Goal: Use online tool/utility: Utilize a website feature to perform a specific function

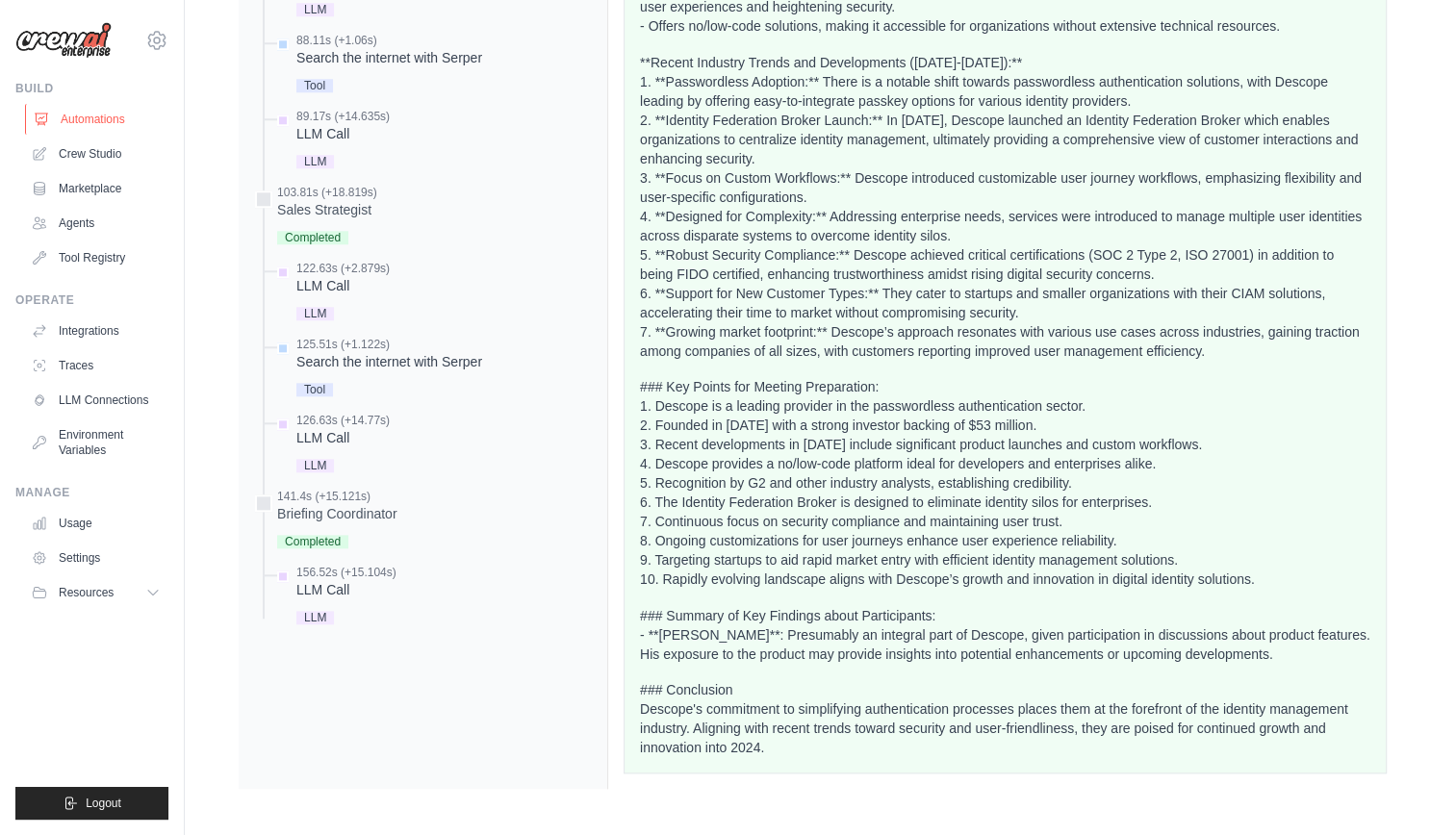
click at [72, 122] on link "Automations" at bounding box center [97, 119] width 146 height 31
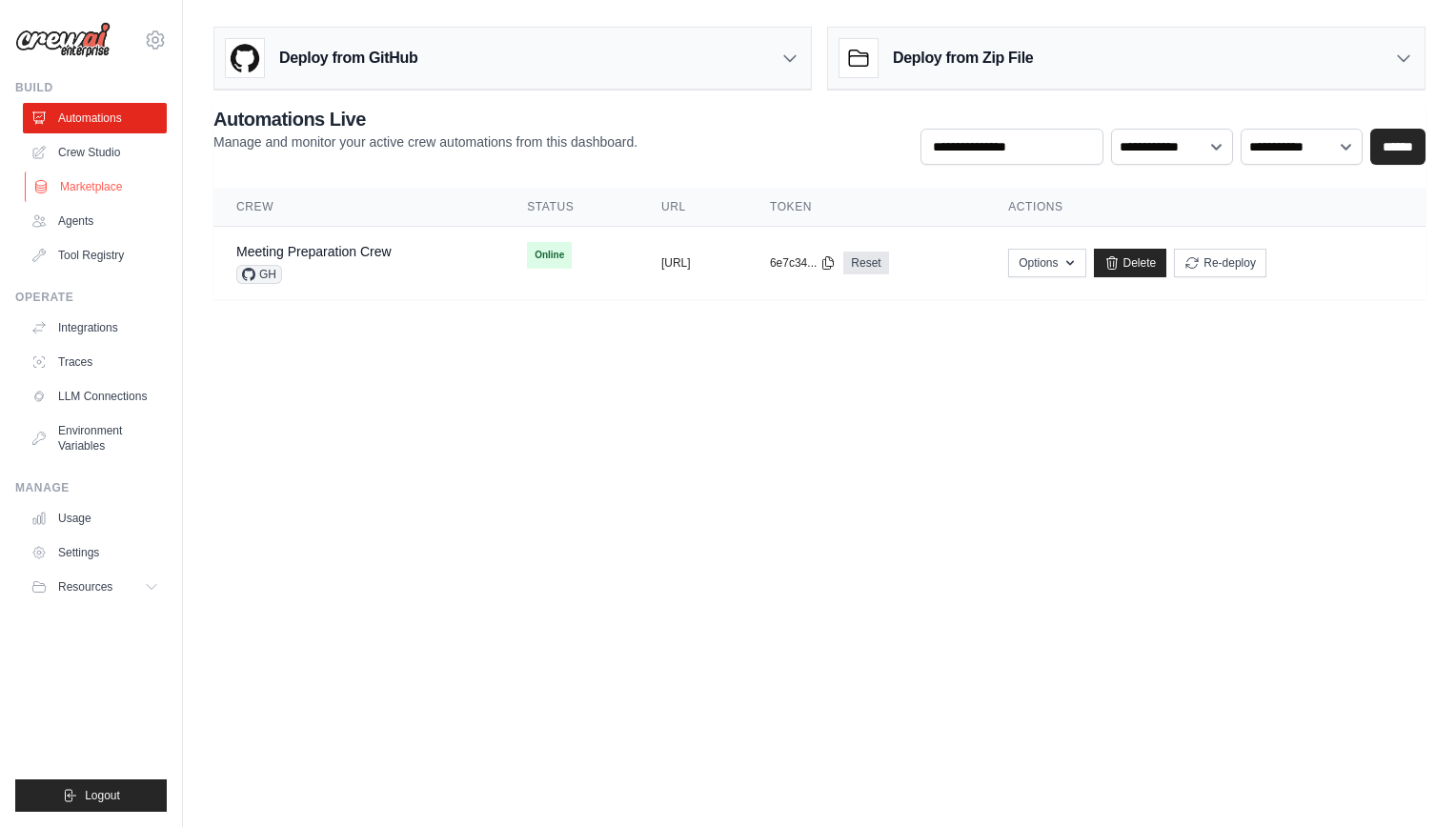
click at [97, 190] on link "Marketplace" at bounding box center [96, 186] width 144 height 30
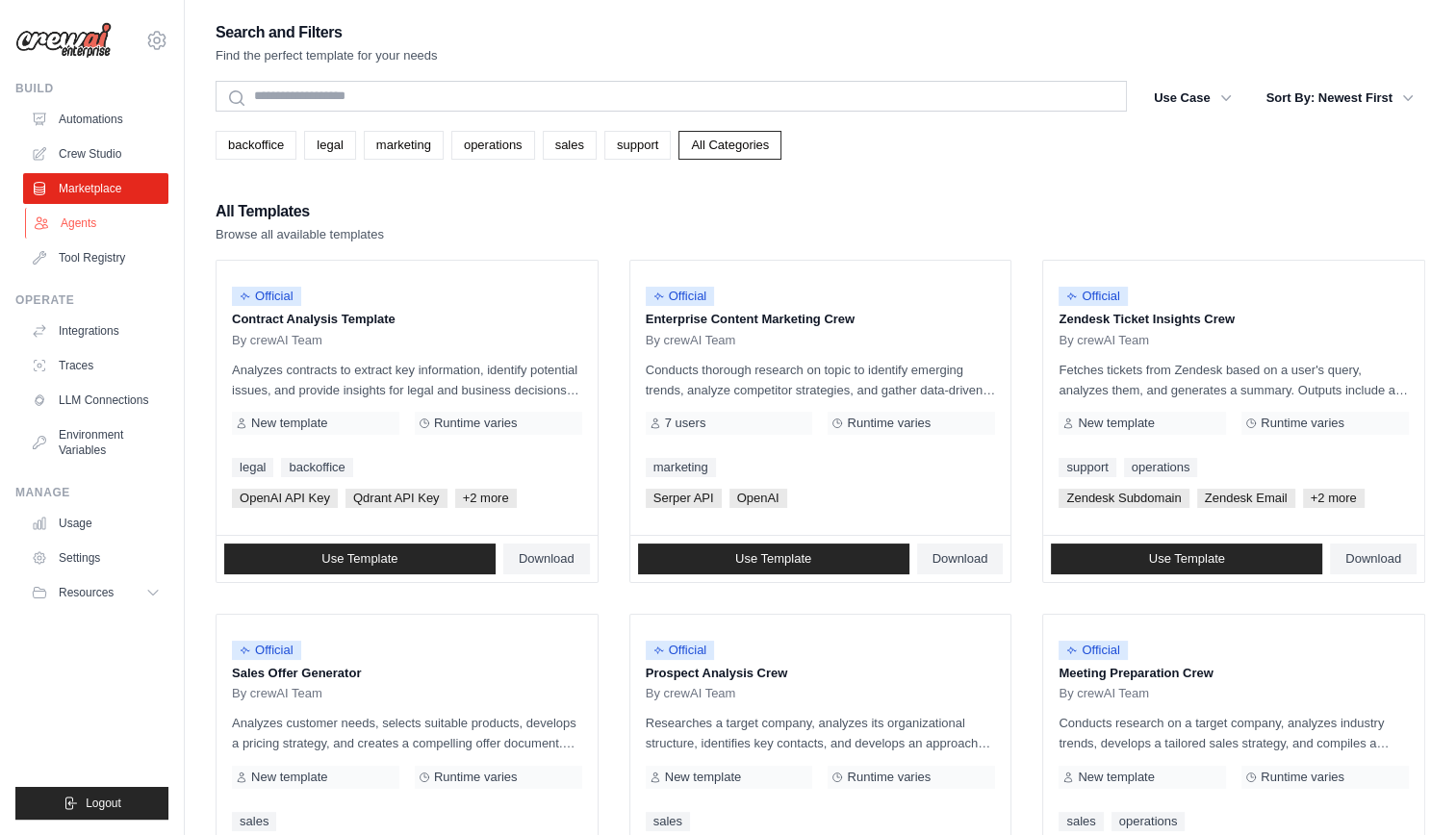
click at [81, 224] on link "Agents" at bounding box center [97, 223] width 146 height 31
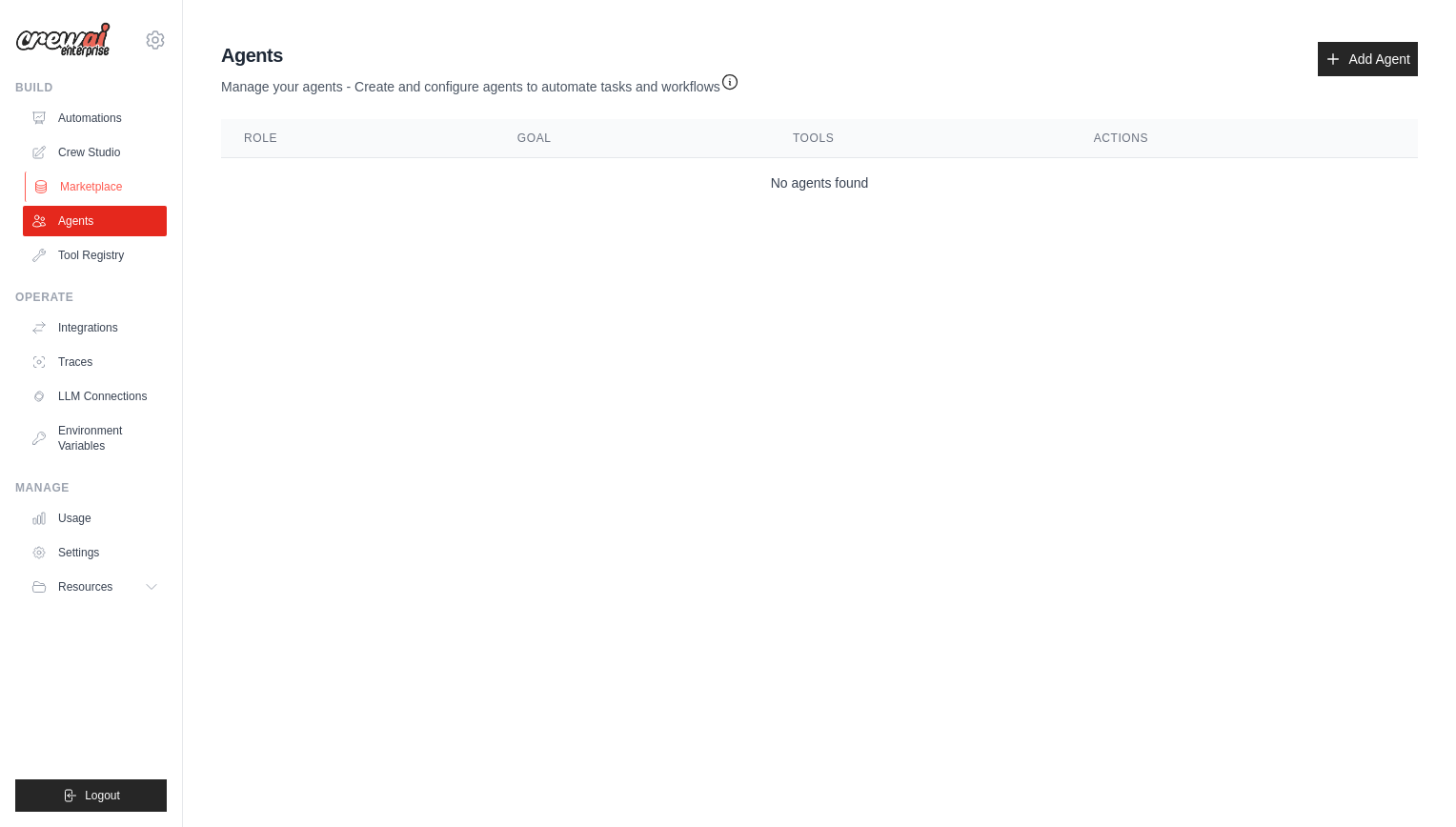
click at [79, 190] on link "Marketplace" at bounding box center [96, 186] width 144 height 30
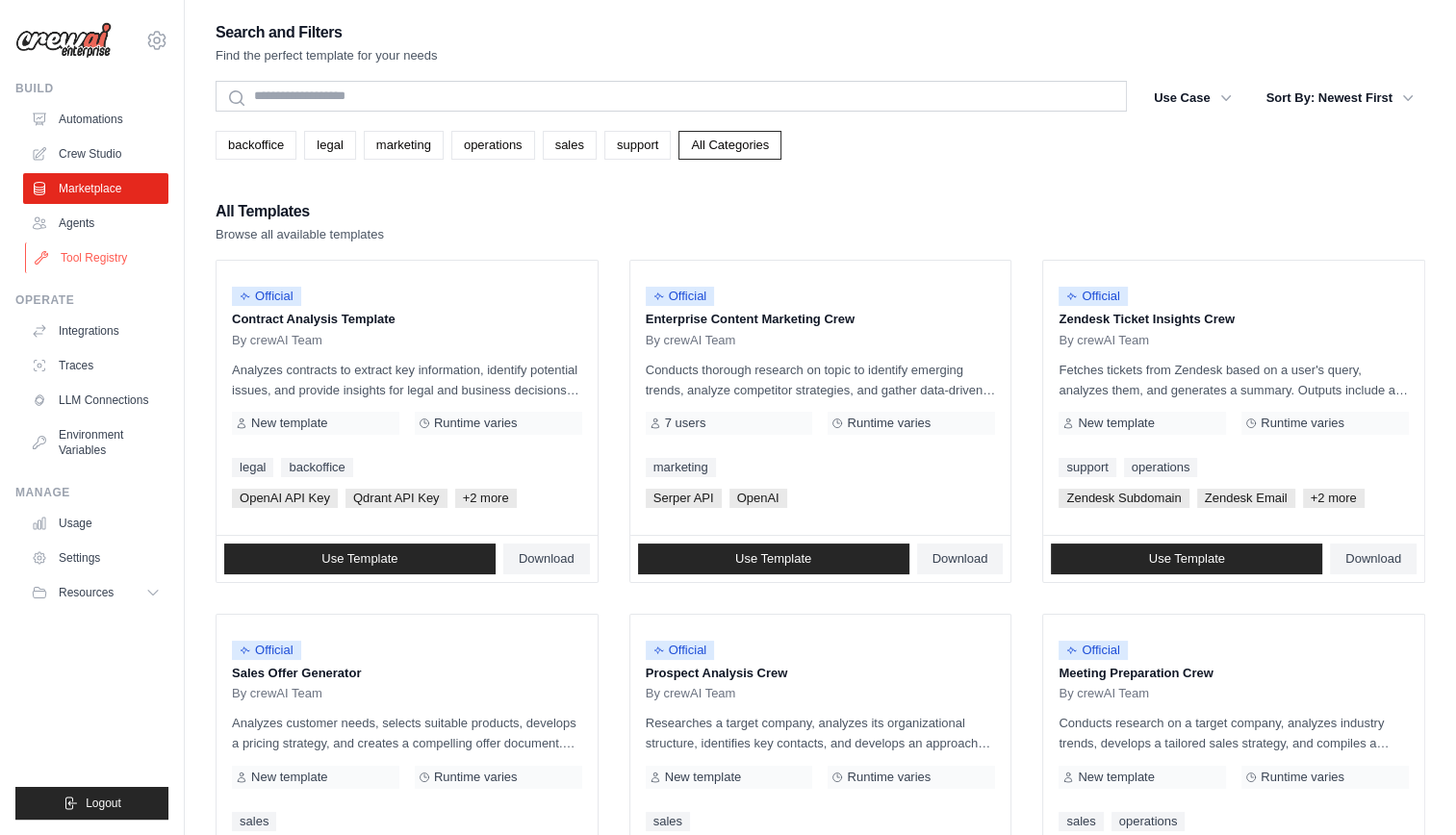
click at [68, 269] on link "Tool Registry" at bounding box center [97, 257] width 146 height 31
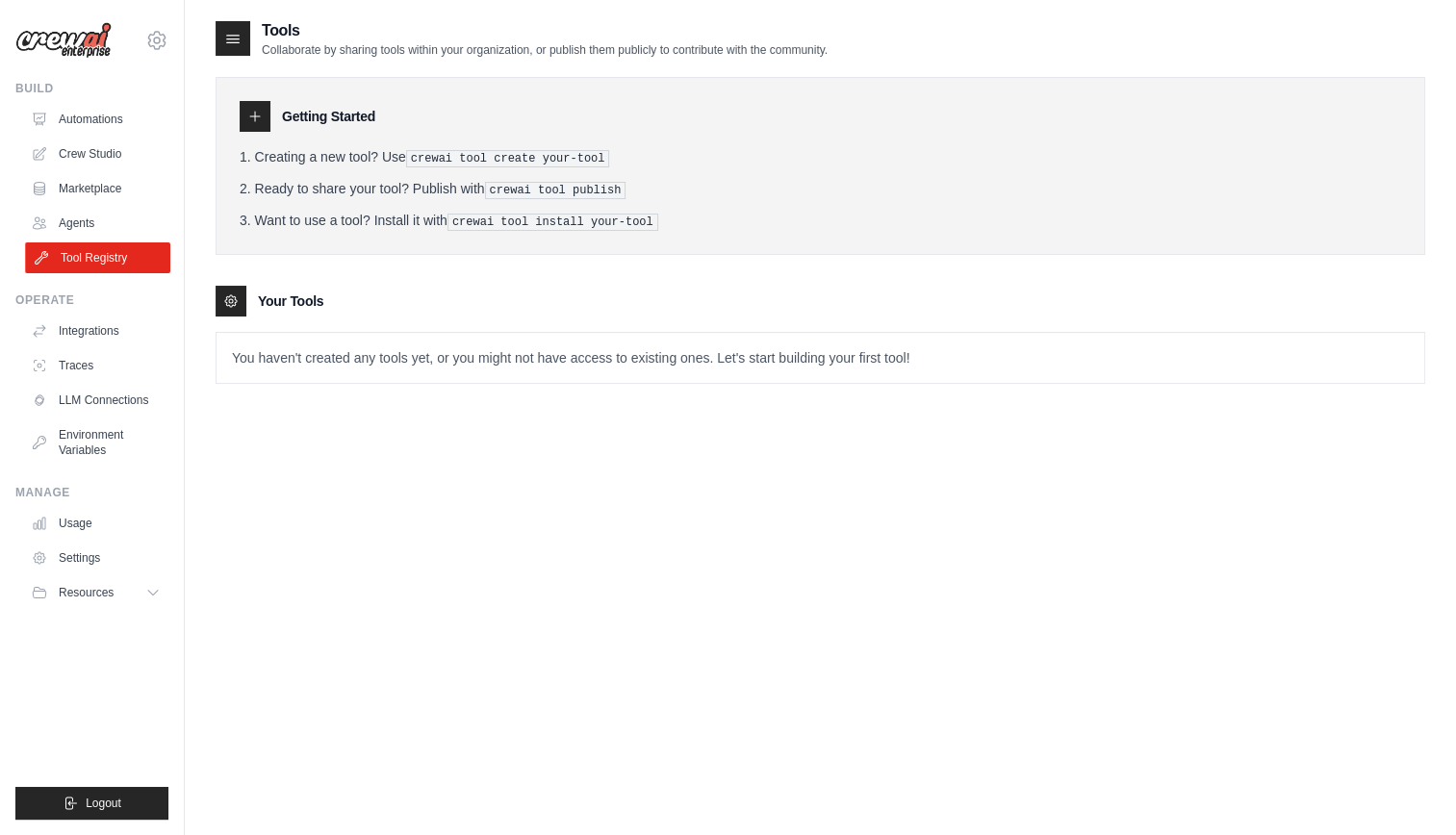
click at [75, 244] on link "Tool Registry" at bounding box center [97, 257] width 146 height 31
click at [82, 231] on link "Agents" at bounding box center [95, 223] width 146 height 31
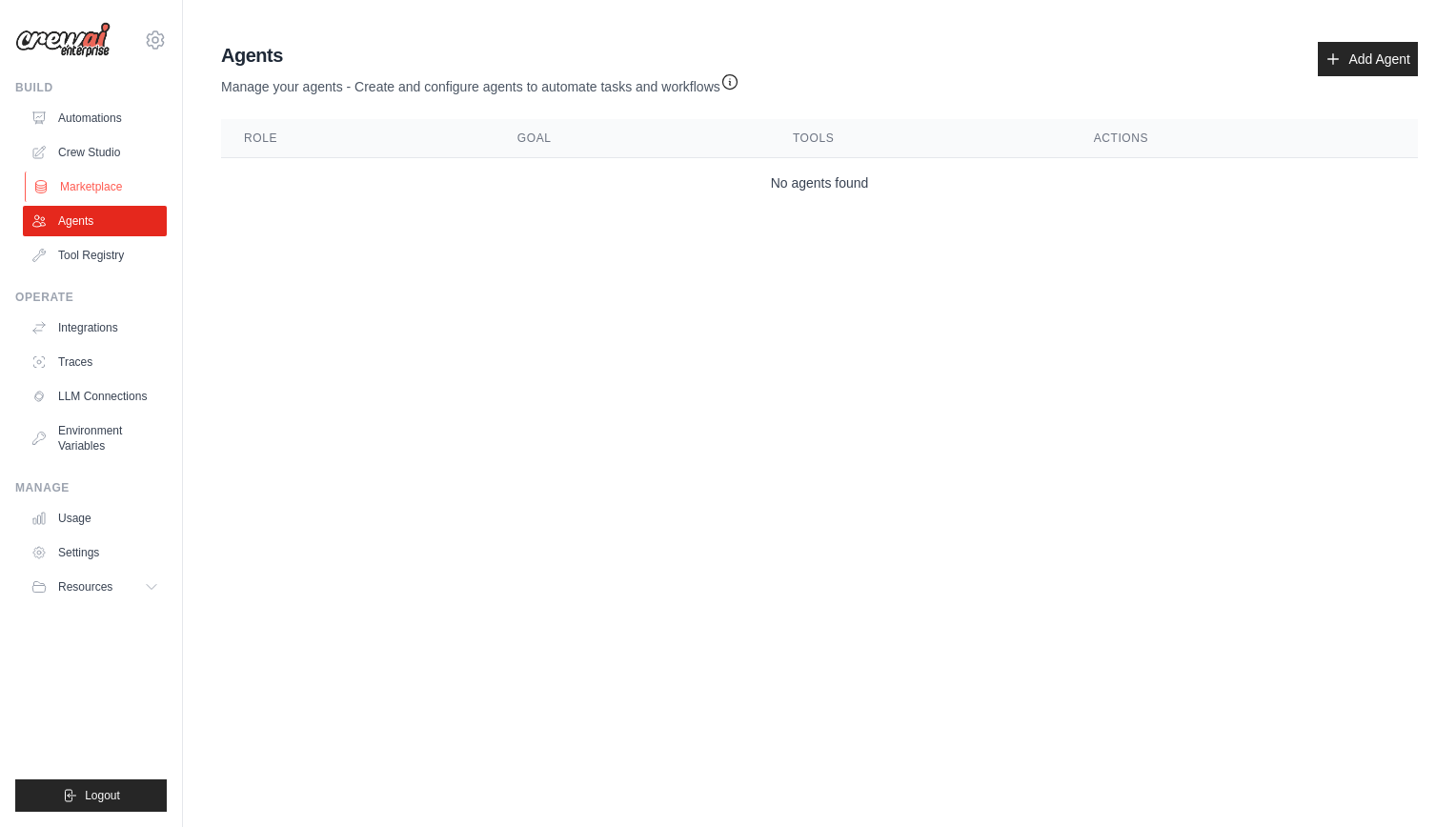
click at [86, 188] on link "Marketplace" at bounding box center [96, 186] width 144 height 30
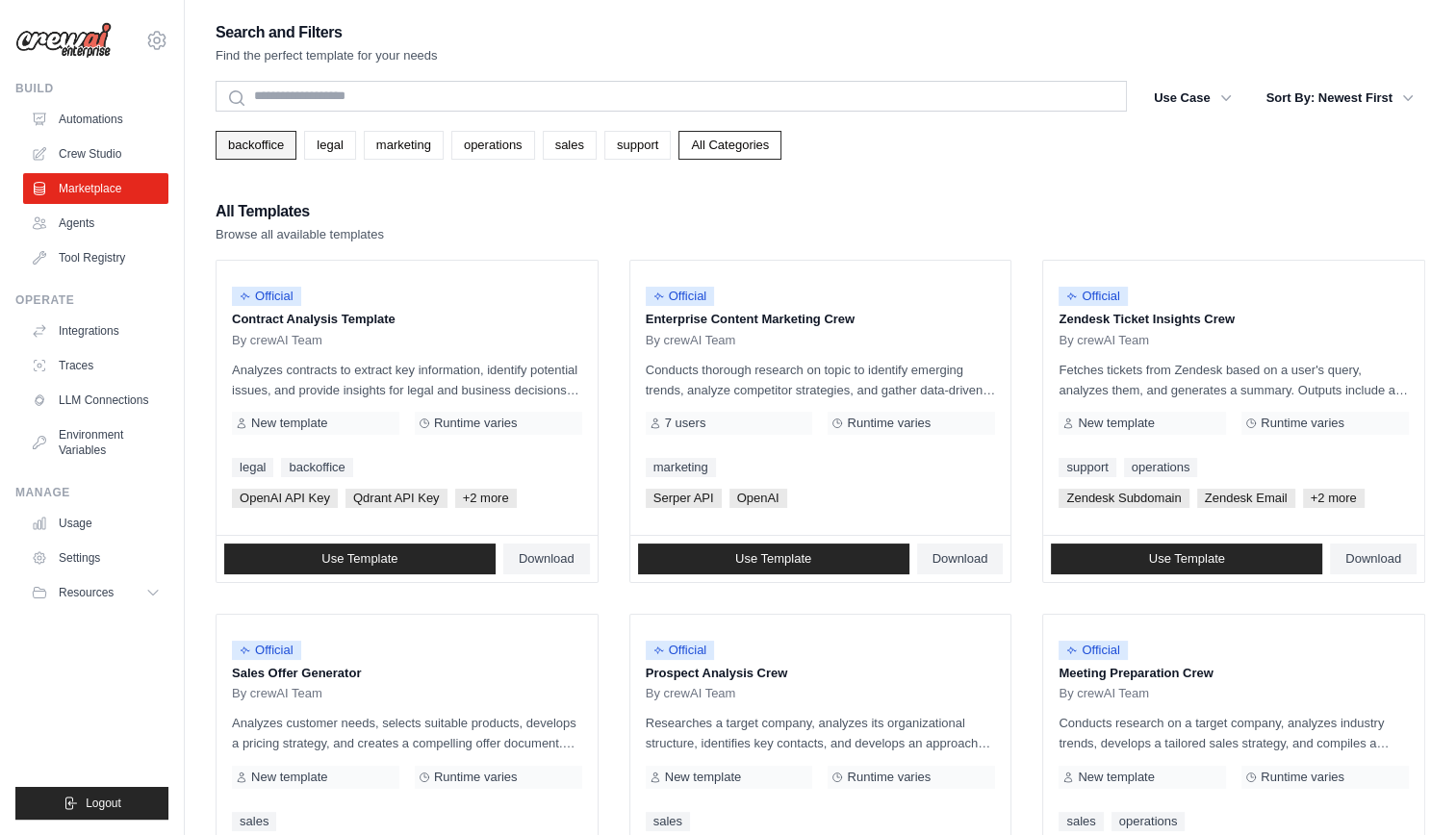
click at [261, 154] on link "backoffice" at bounding box center [256, 144] width 81 height 29
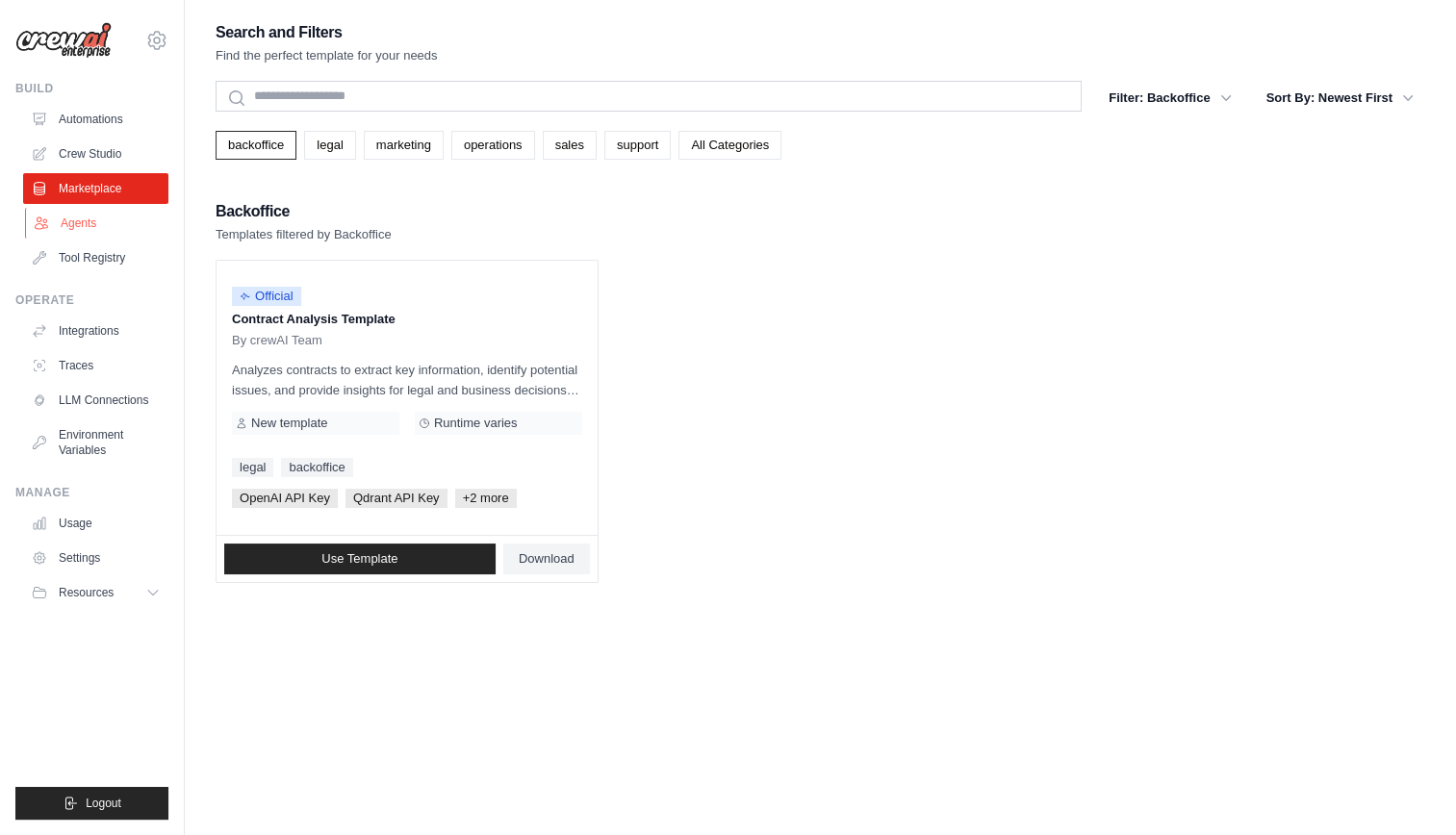
click at [117, 217] on link "Agents" at bounding box center [97, 223] width 146 height 31
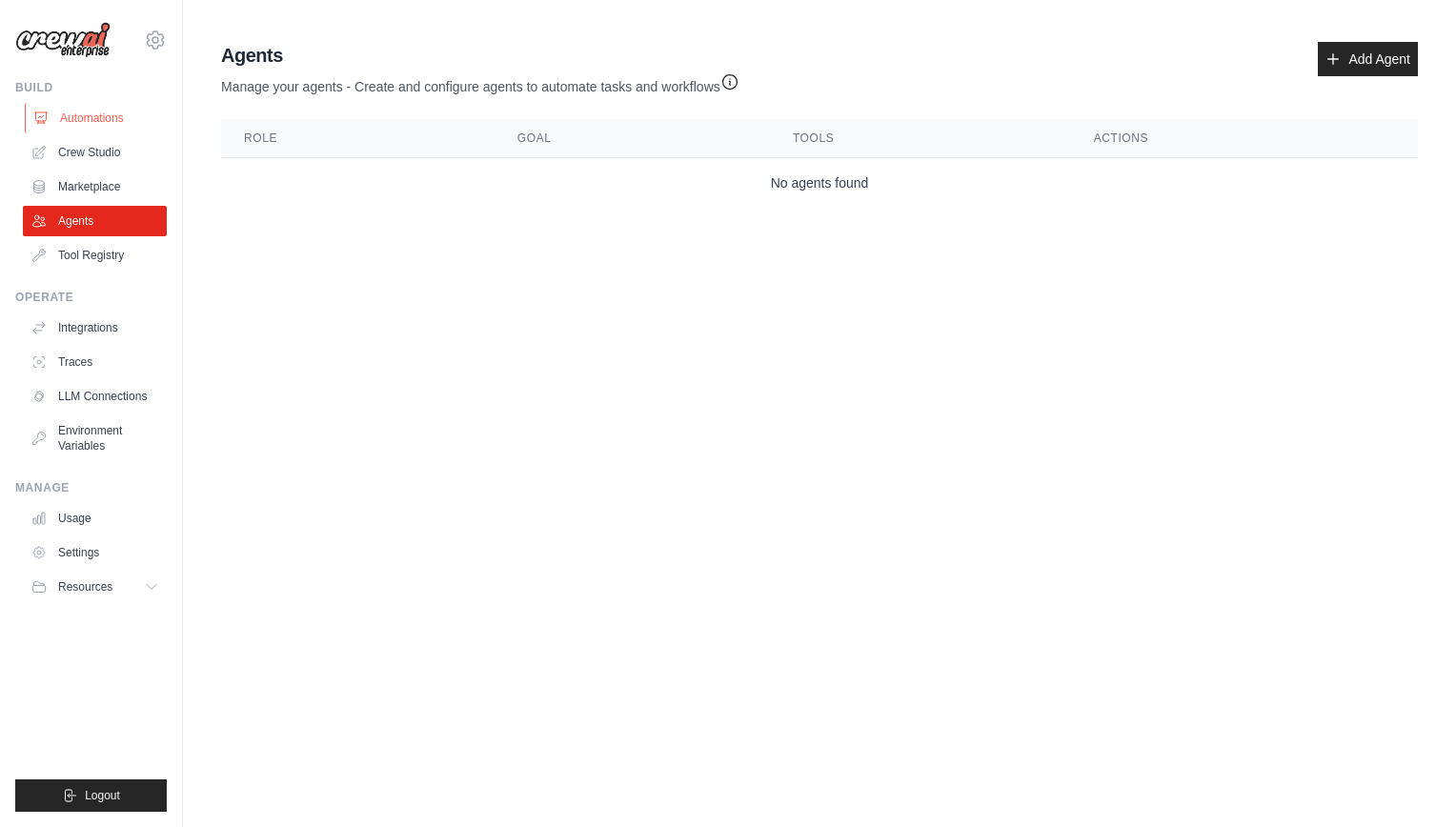
click at [118, 121] on link "Automations" at bounding box center [96, 118] width 144 height 30
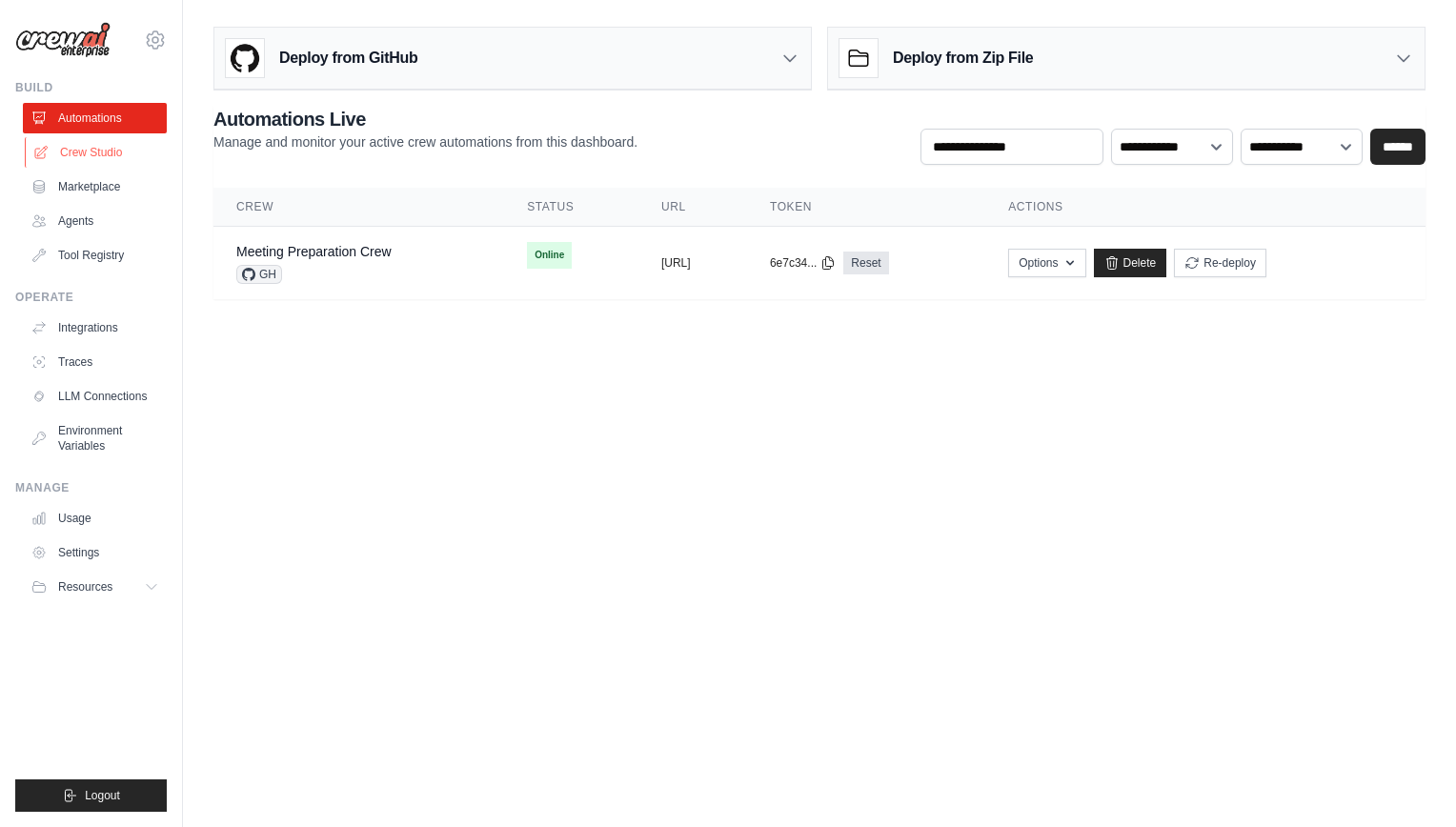
click at [107, 146] on link "Crew Studio" at bounding box center [96, 152] width 144 height 30
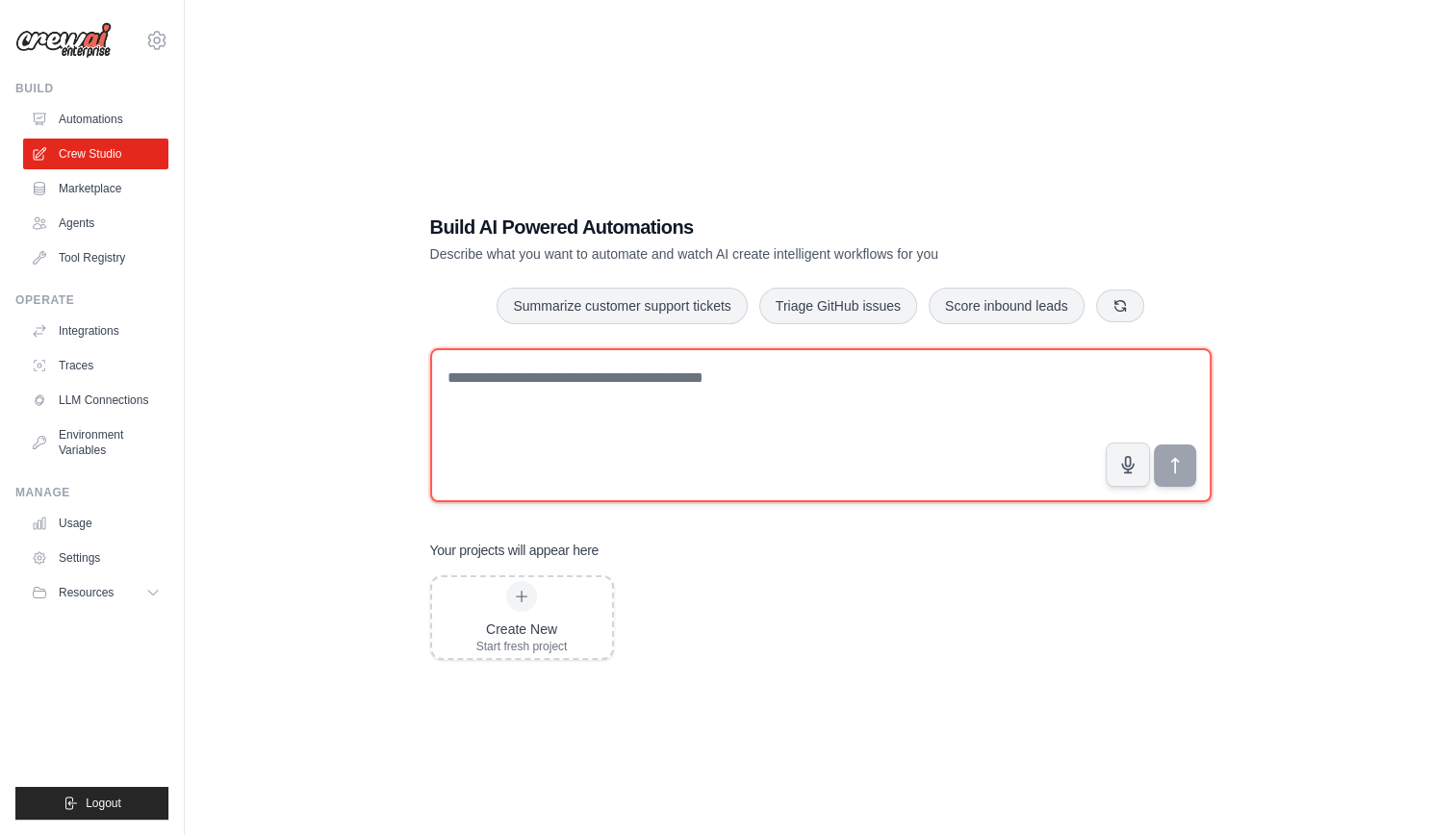
click at [724, 455] on textarea at bounding box center [822, 425] width 782 height 154
type textarea "******"
type textarea "*****"
paste textarea "**********"
type textarea "**********"
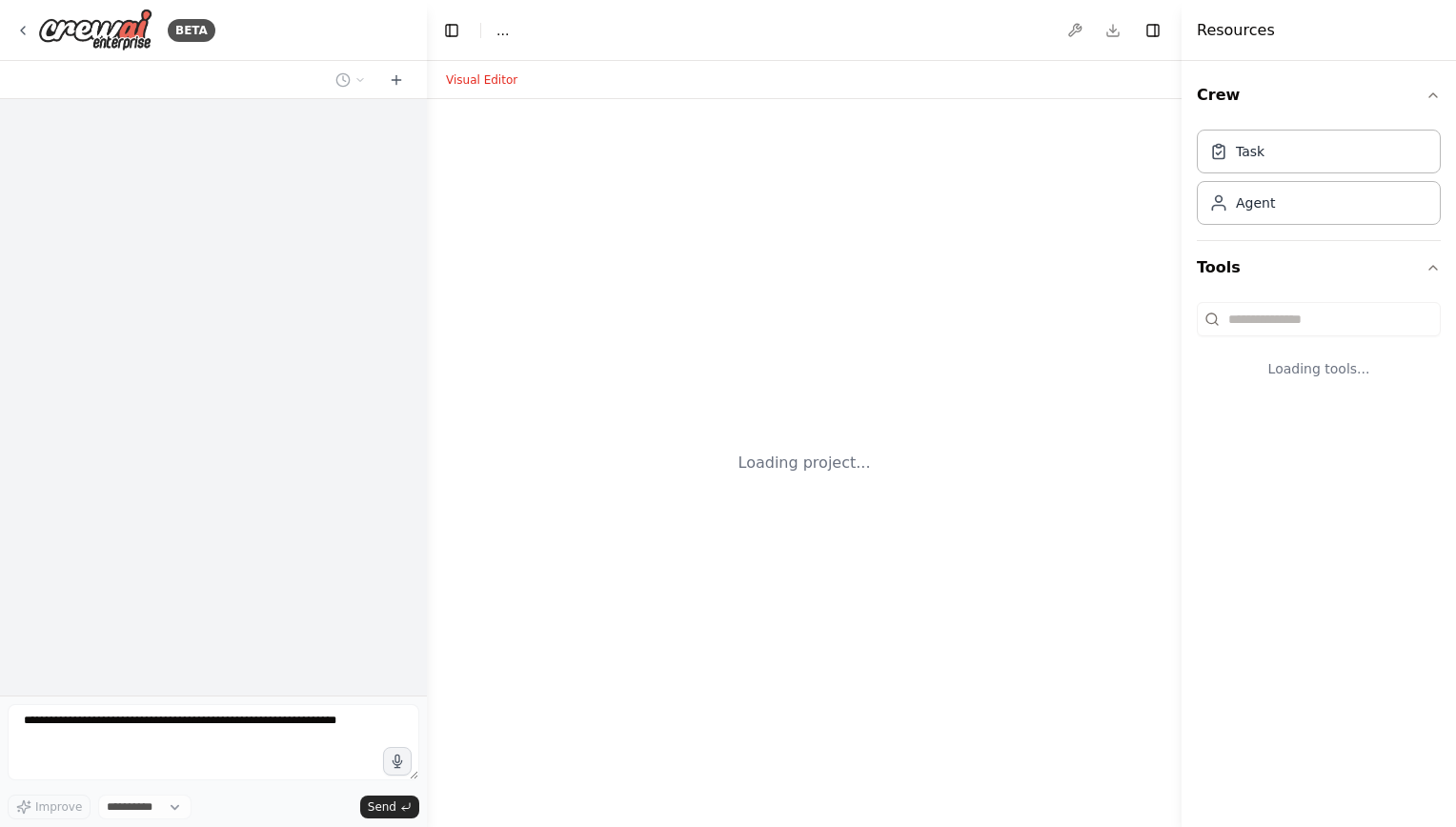
select select "****"
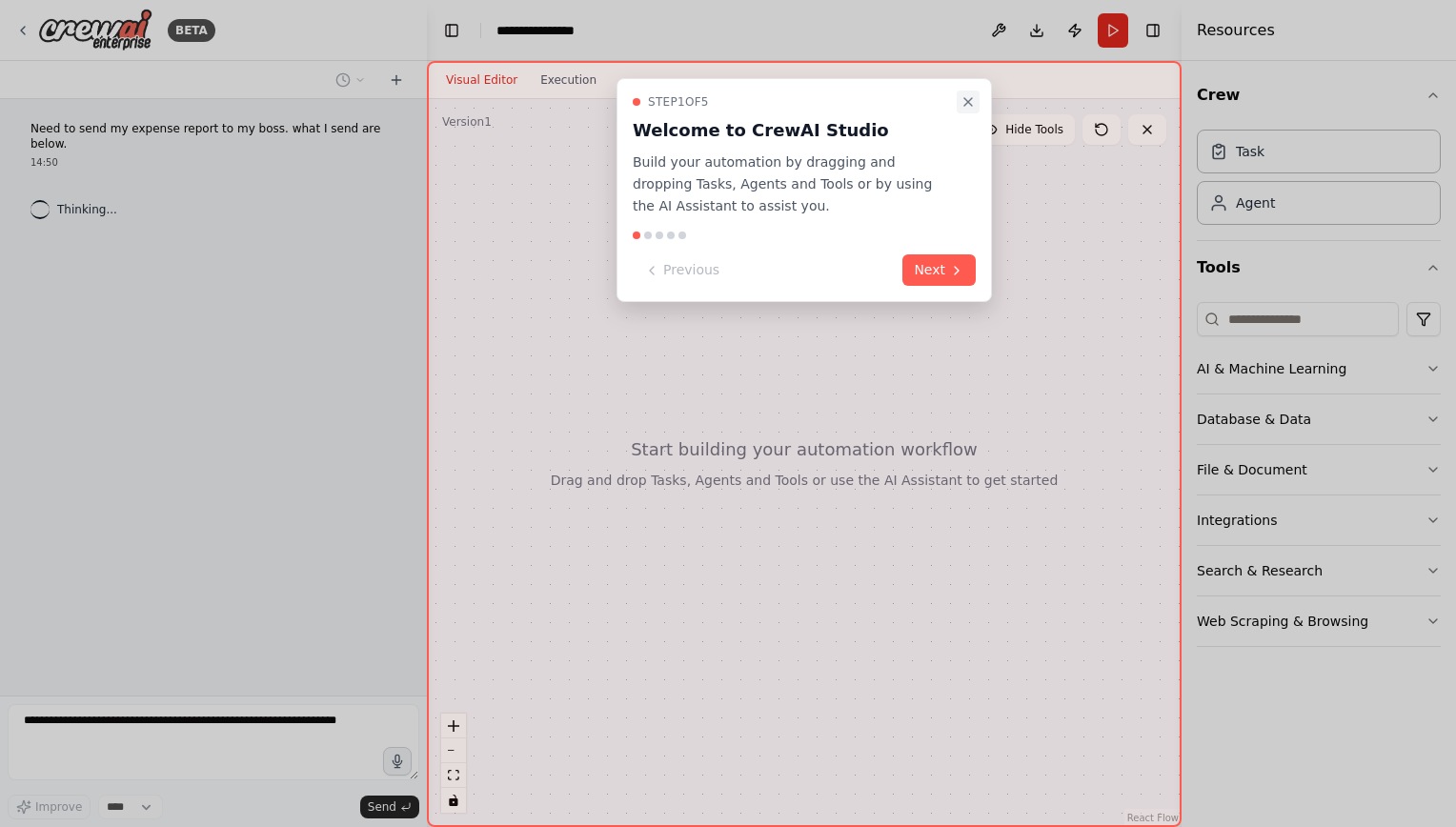
click at [965, 96] on icon "Close walkthrough" at bounding box center [968, 102] width 16 height 16
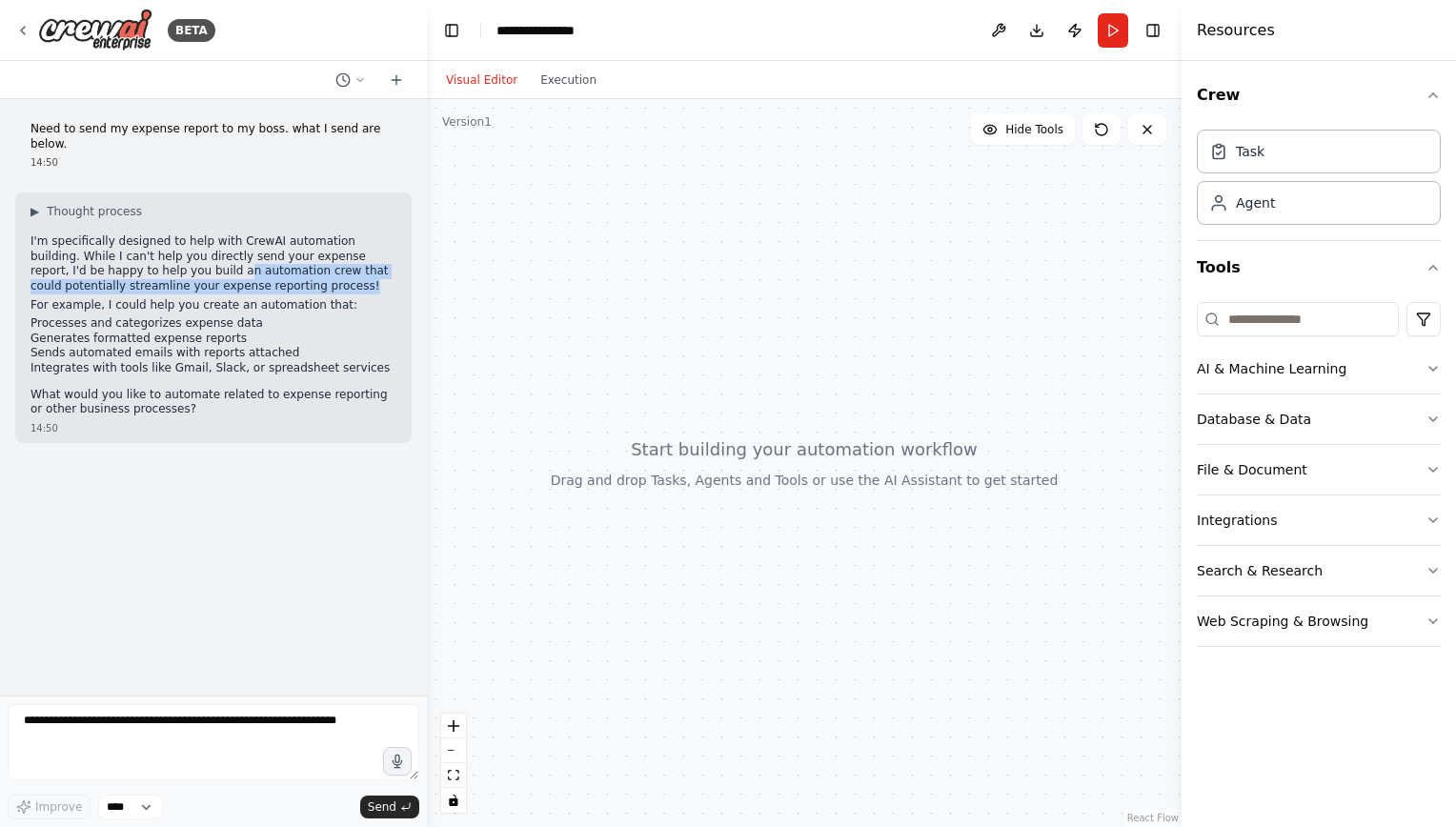
drag, startPoint x: 84, startPoint y: 253, endPoint x: 201, endPoint y: 268, distance: 118.0
click at [201, 268] on p "I'm specifically designed to help with CrewAI automation building. While I can'…" at bounding box center [213, 264] width 365 height 59
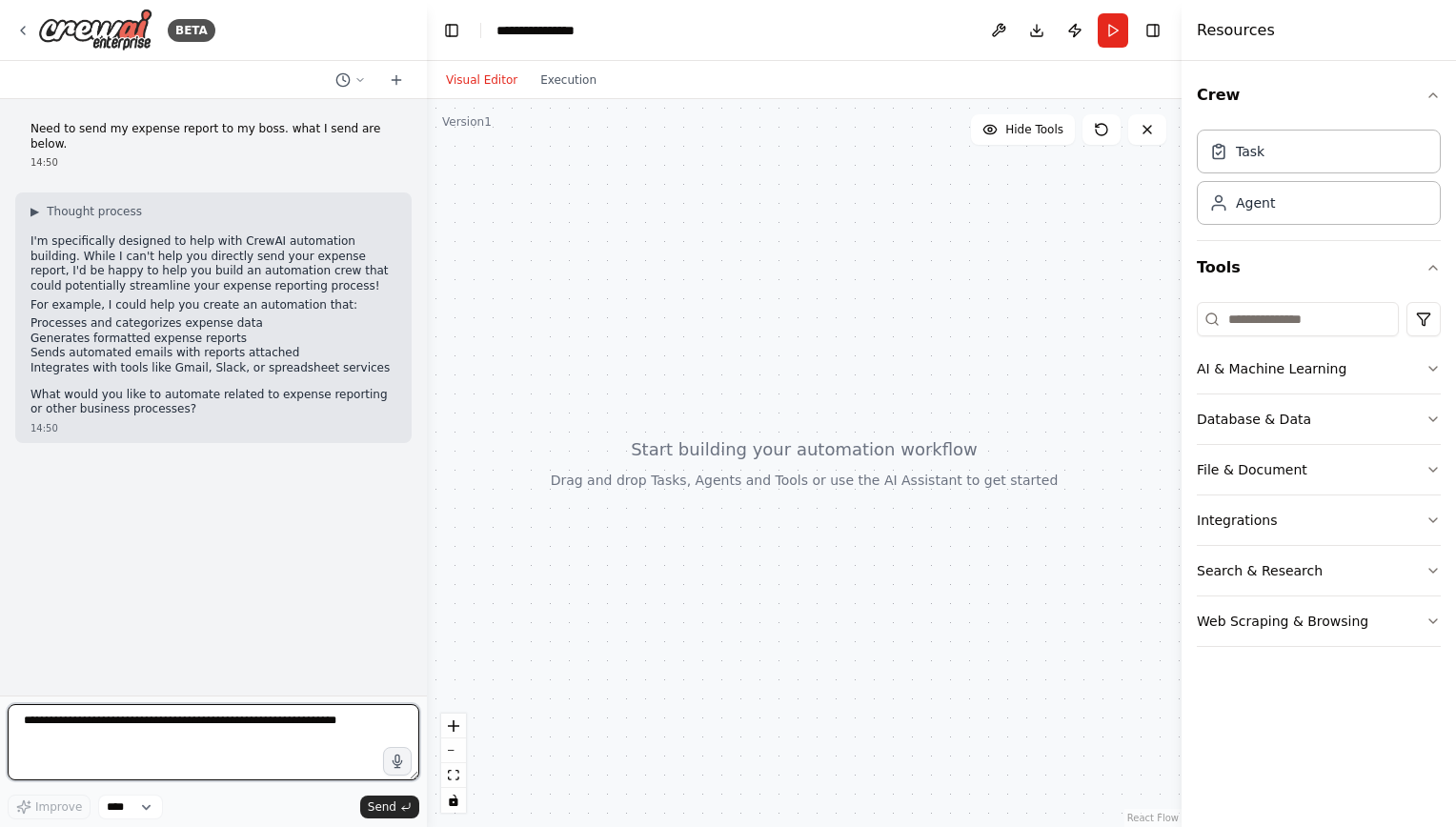
click at [68, 729] on textarea at bounding box center [214, 743] width 412 height 76
type textarea "*"
paste textarea "**********"
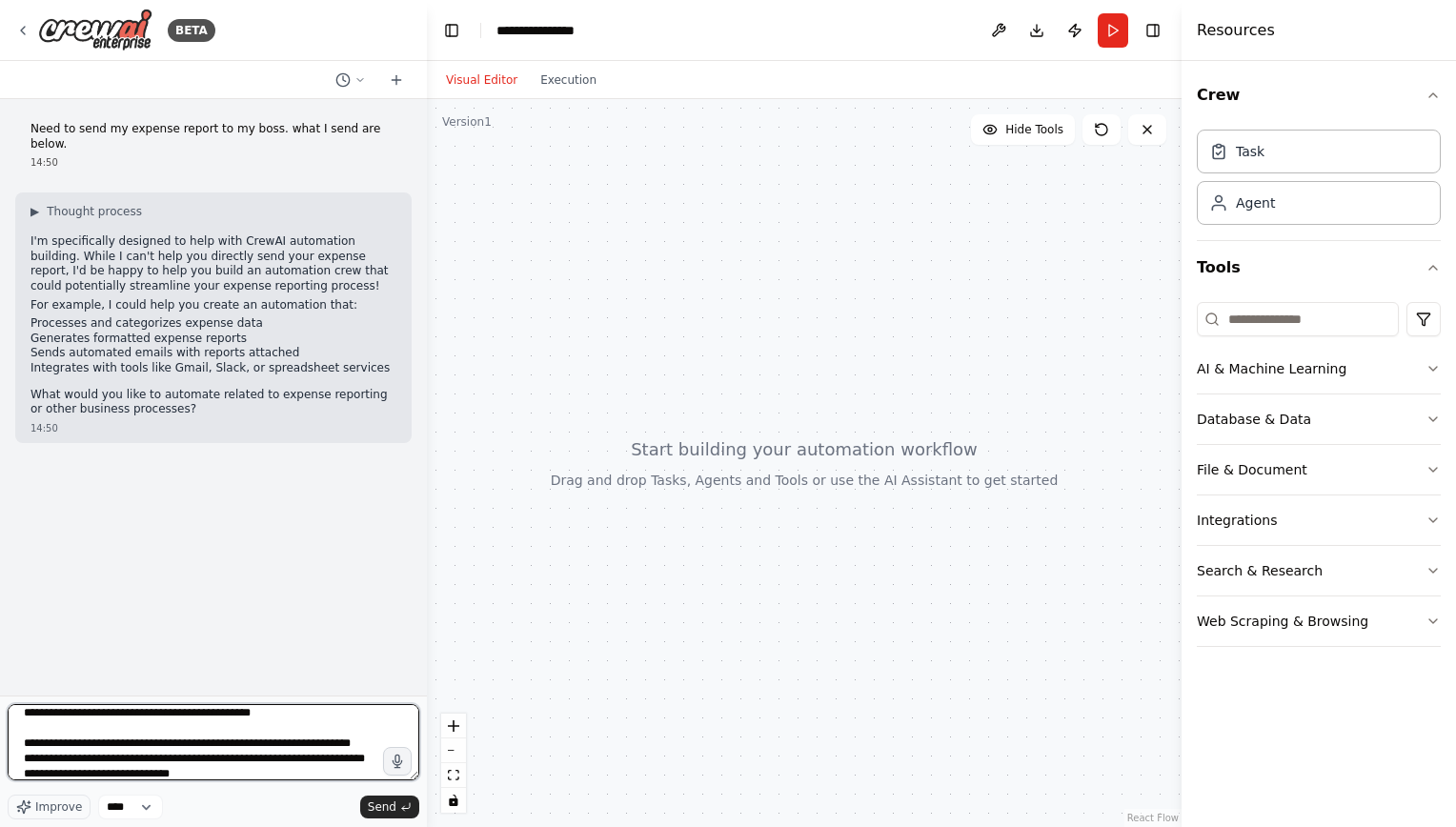
scroll to position [23, 0]
type textarea "**********"
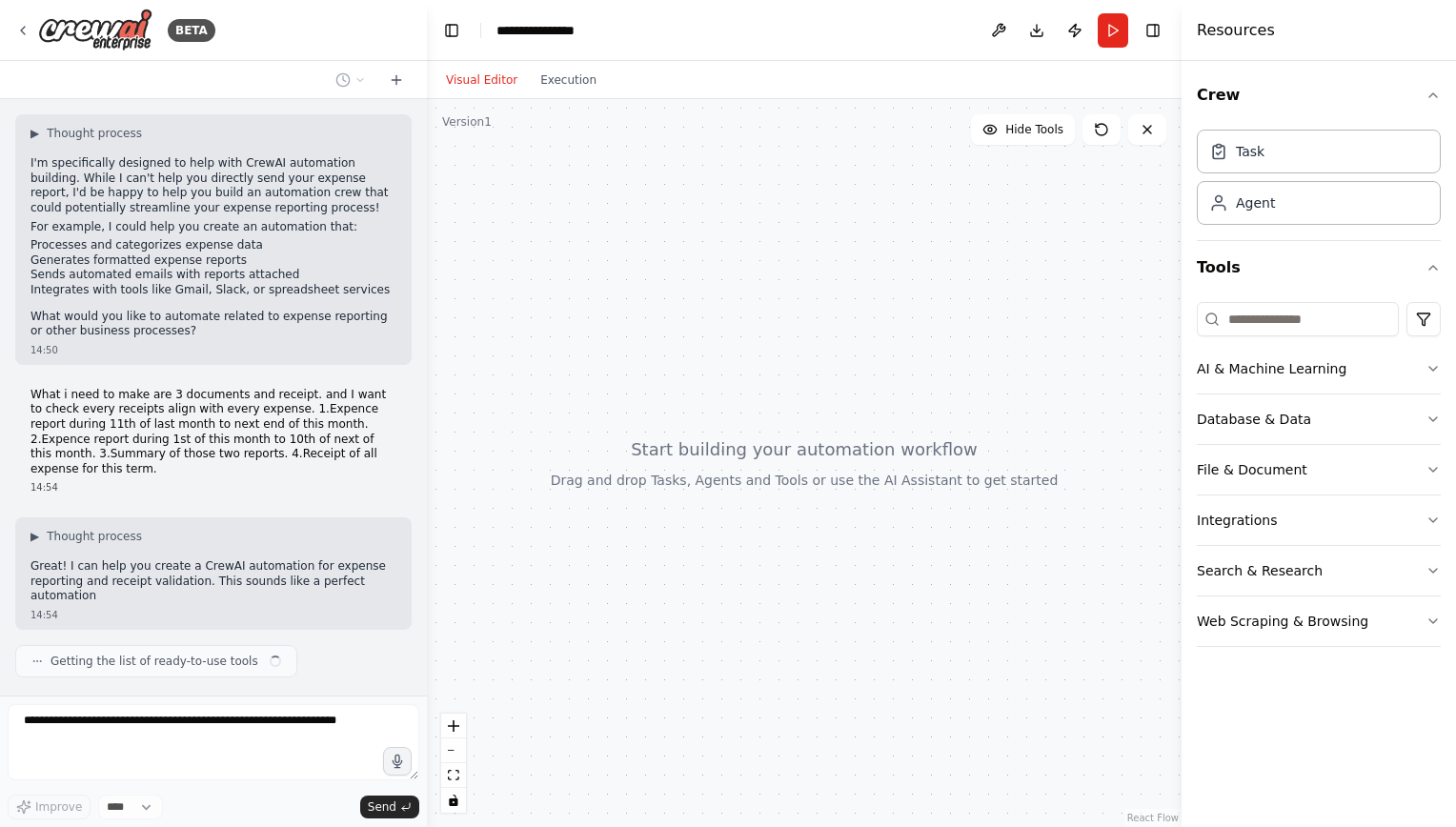
scroll to position [112, 0]
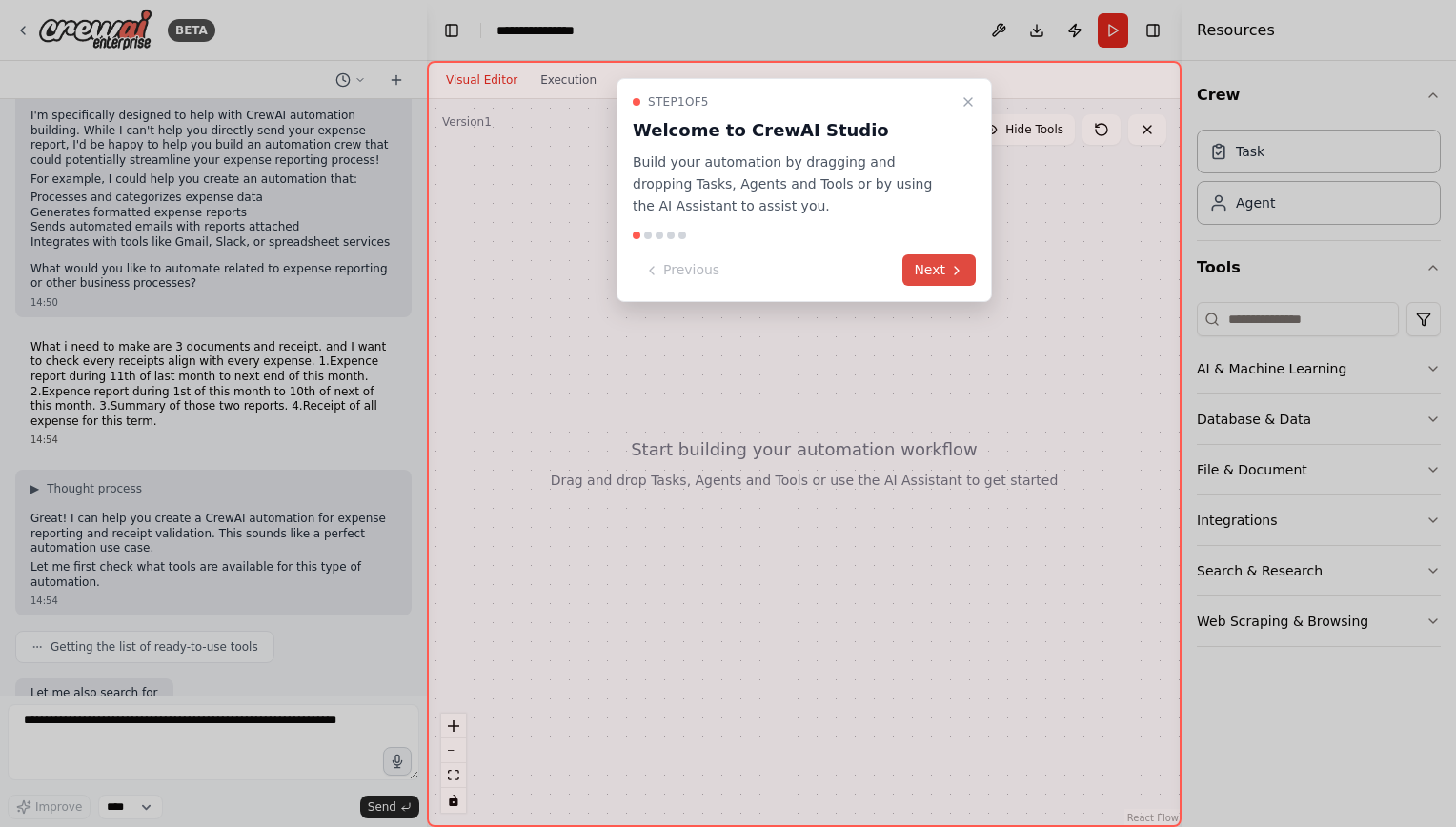
click at [955, 268] on icon at bounding box center [956, 270] width 16 height 16
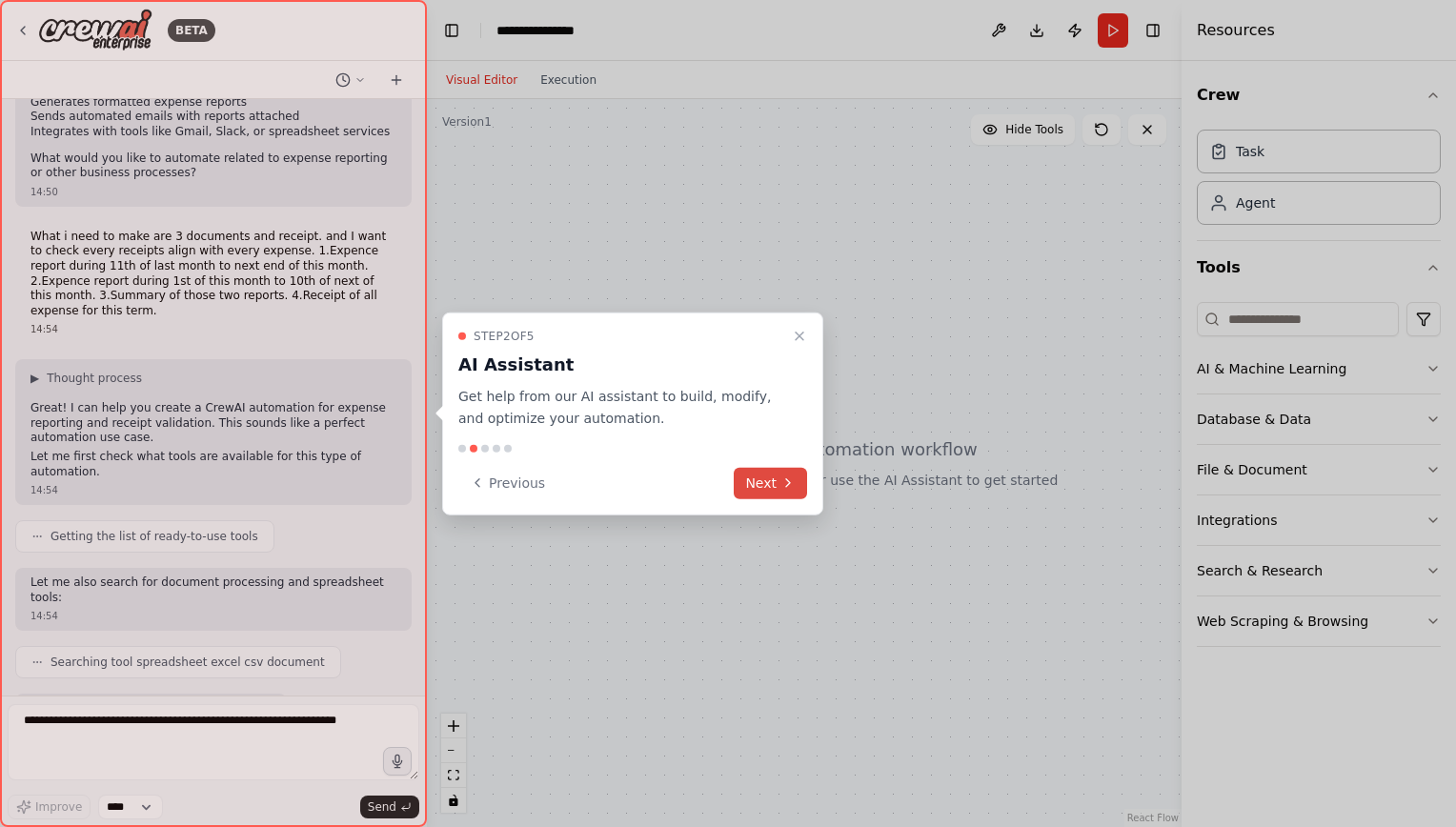
scroll to position [332, 0]
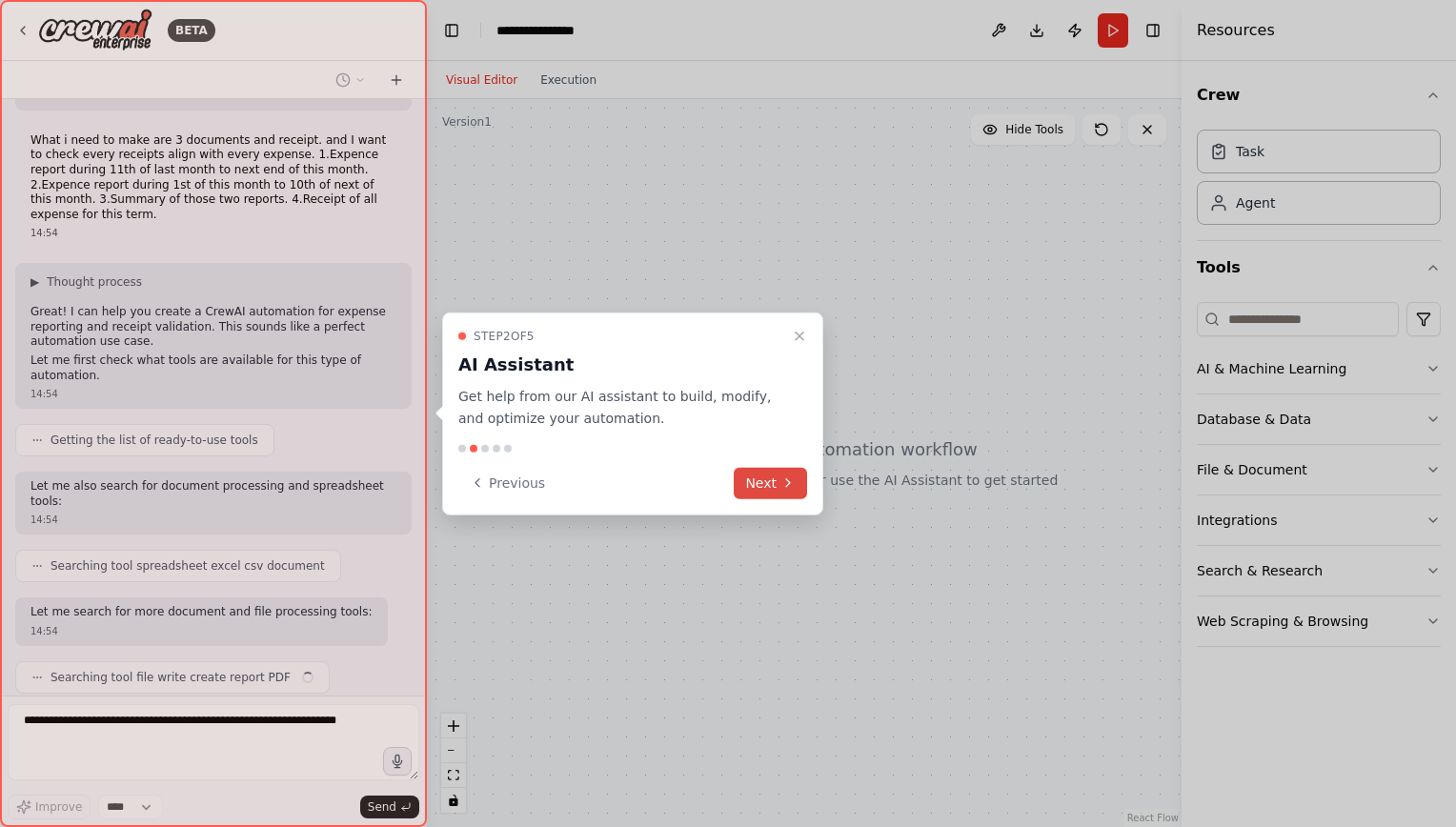
click at [771, 480] on button "Next" at bounding box center [770, 482] width 73 height 31
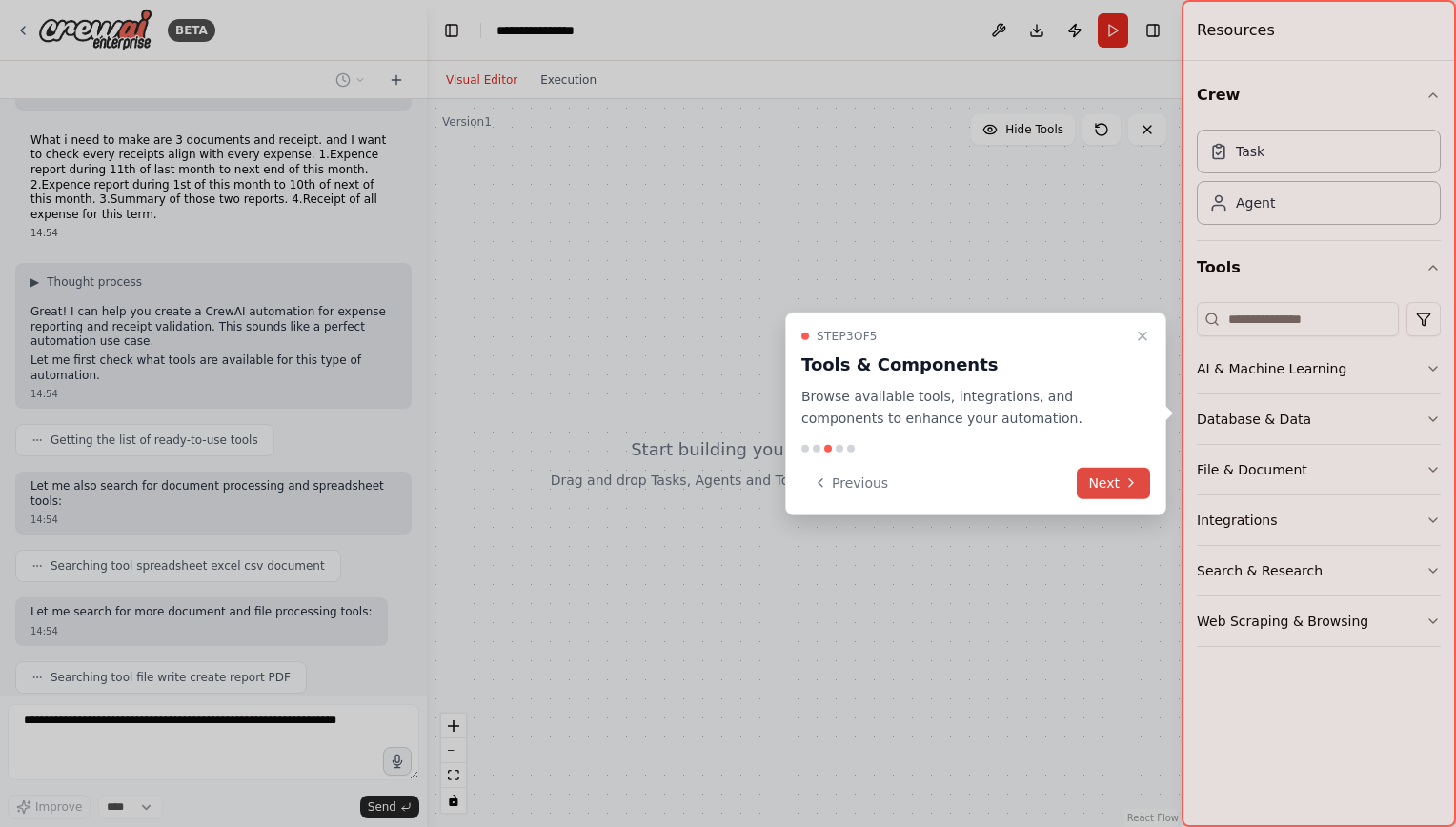
scroll to position [380, 0]
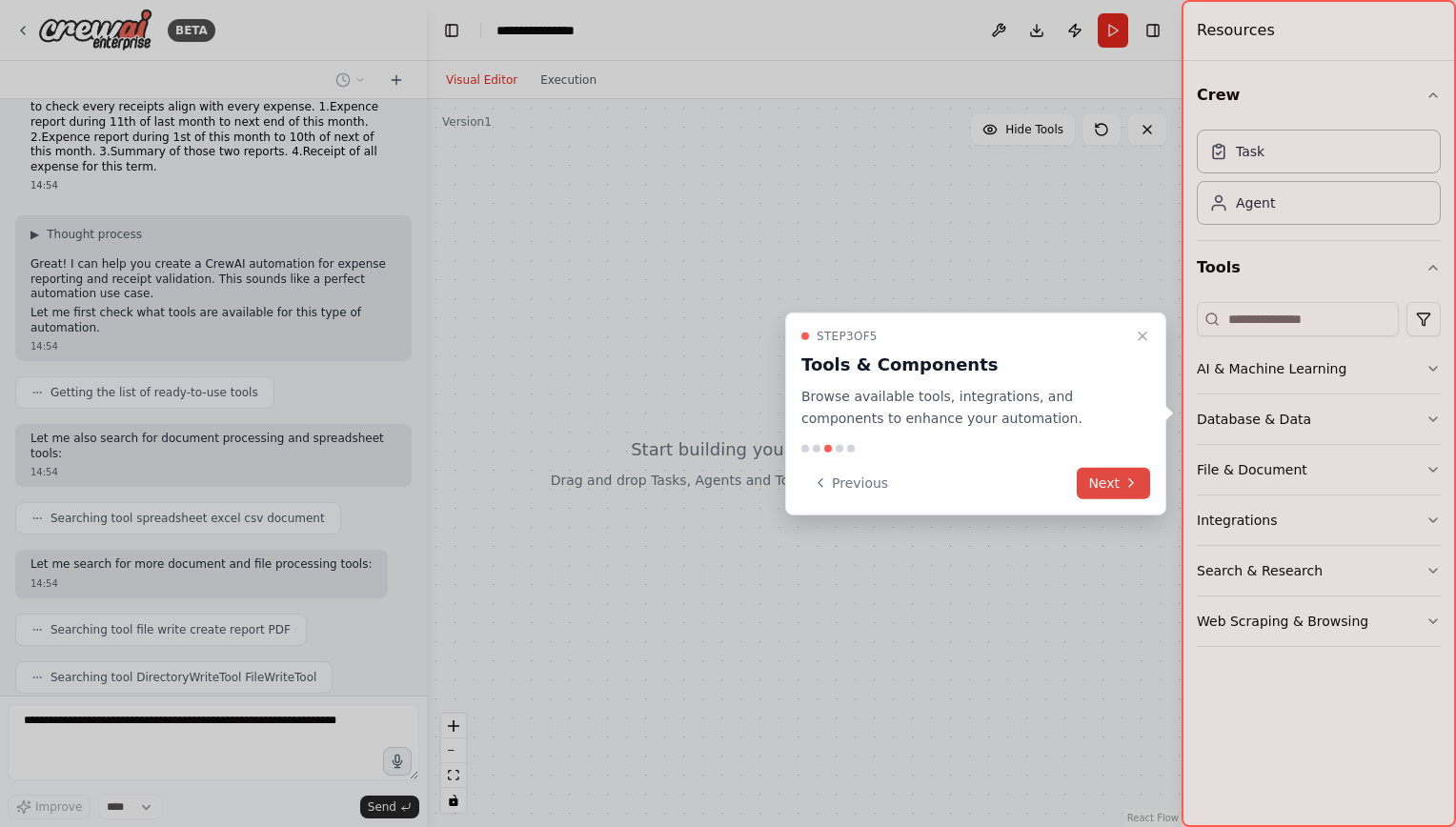
click at [1116, 480] on button "Next" at bounding box center [1113, 482] width 73 height 31
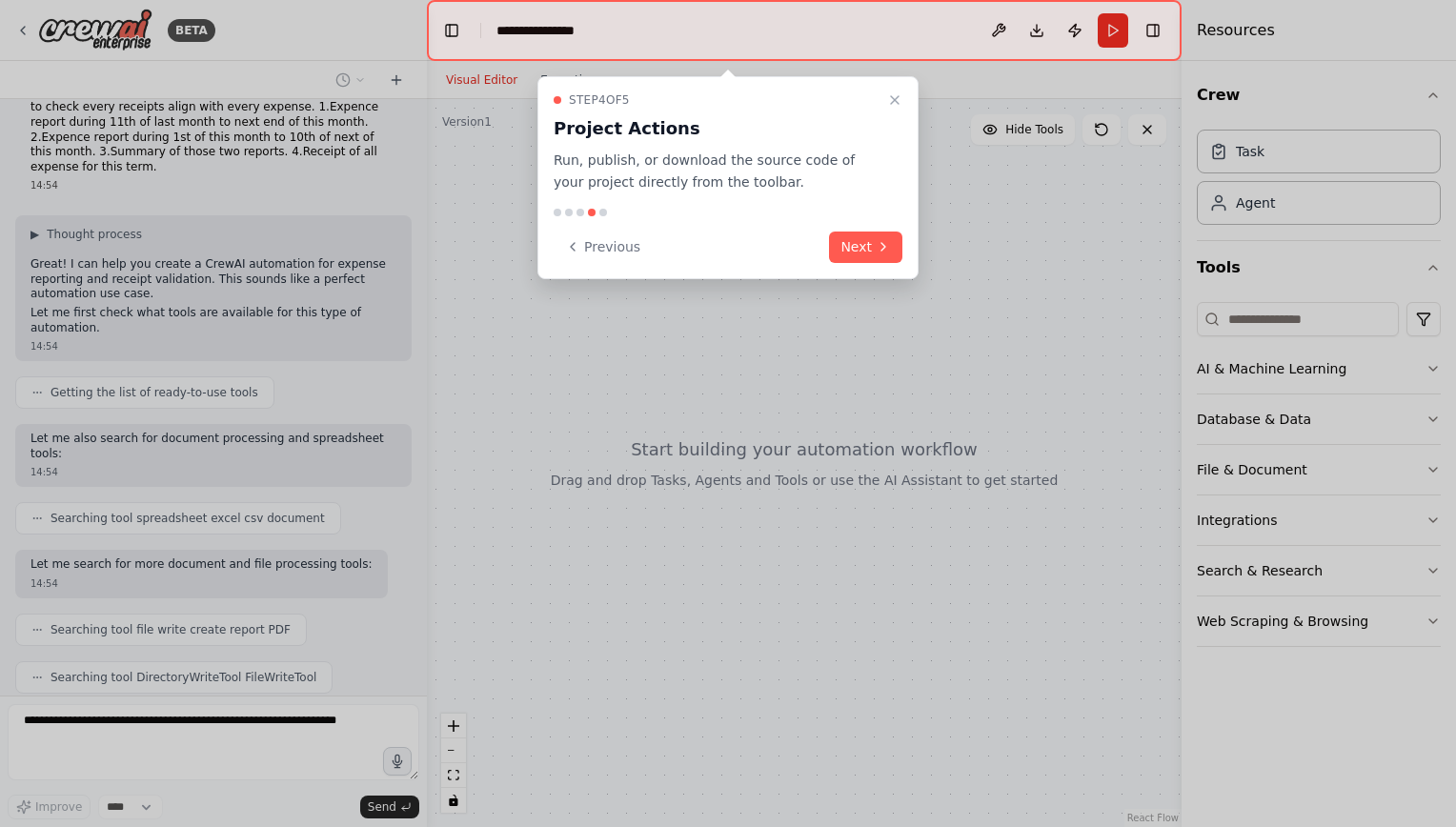
scroll to position [427, 0]
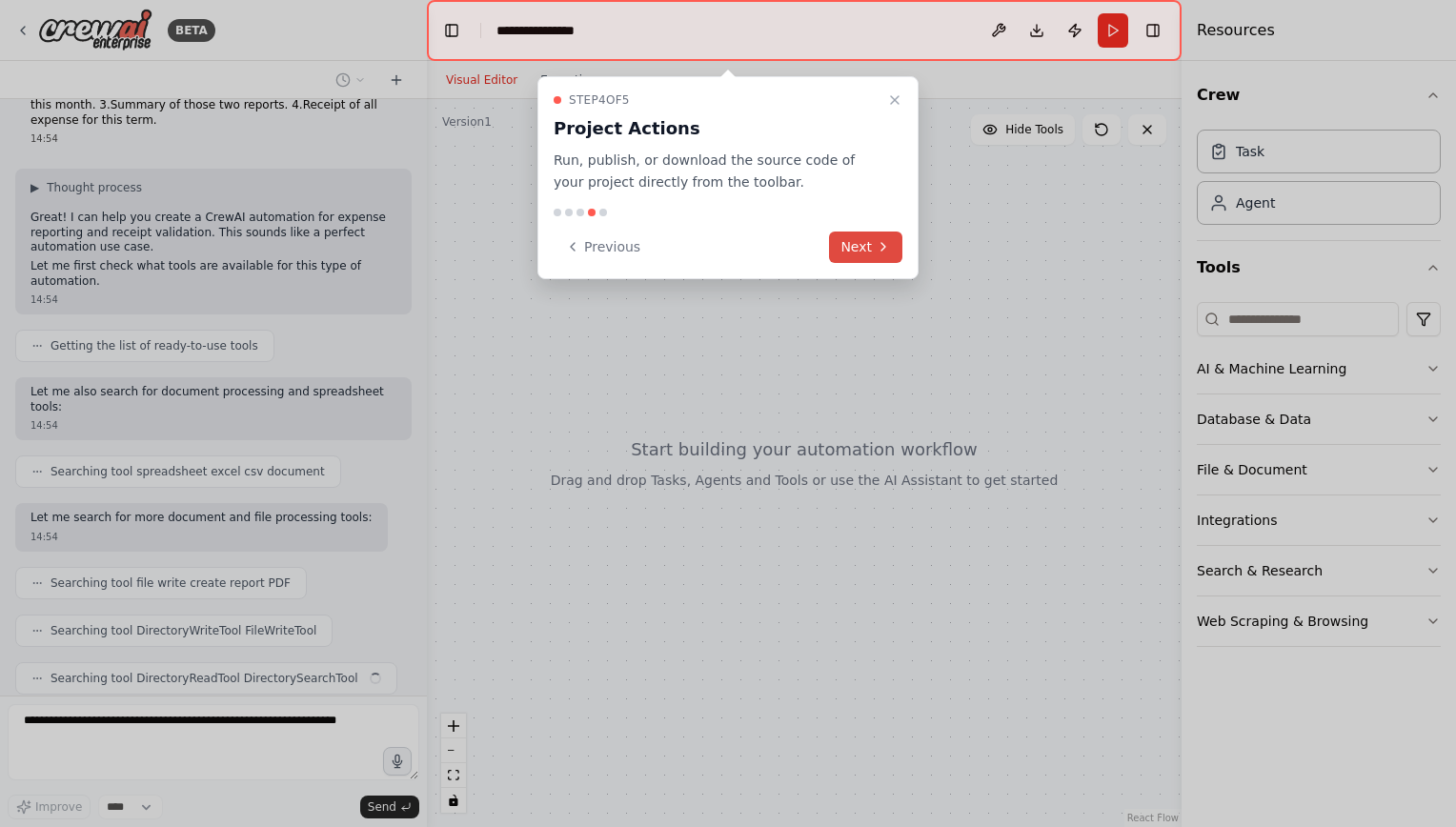
click at [884, 254] on icon at bounding box center [884, 247] width 16 height 16
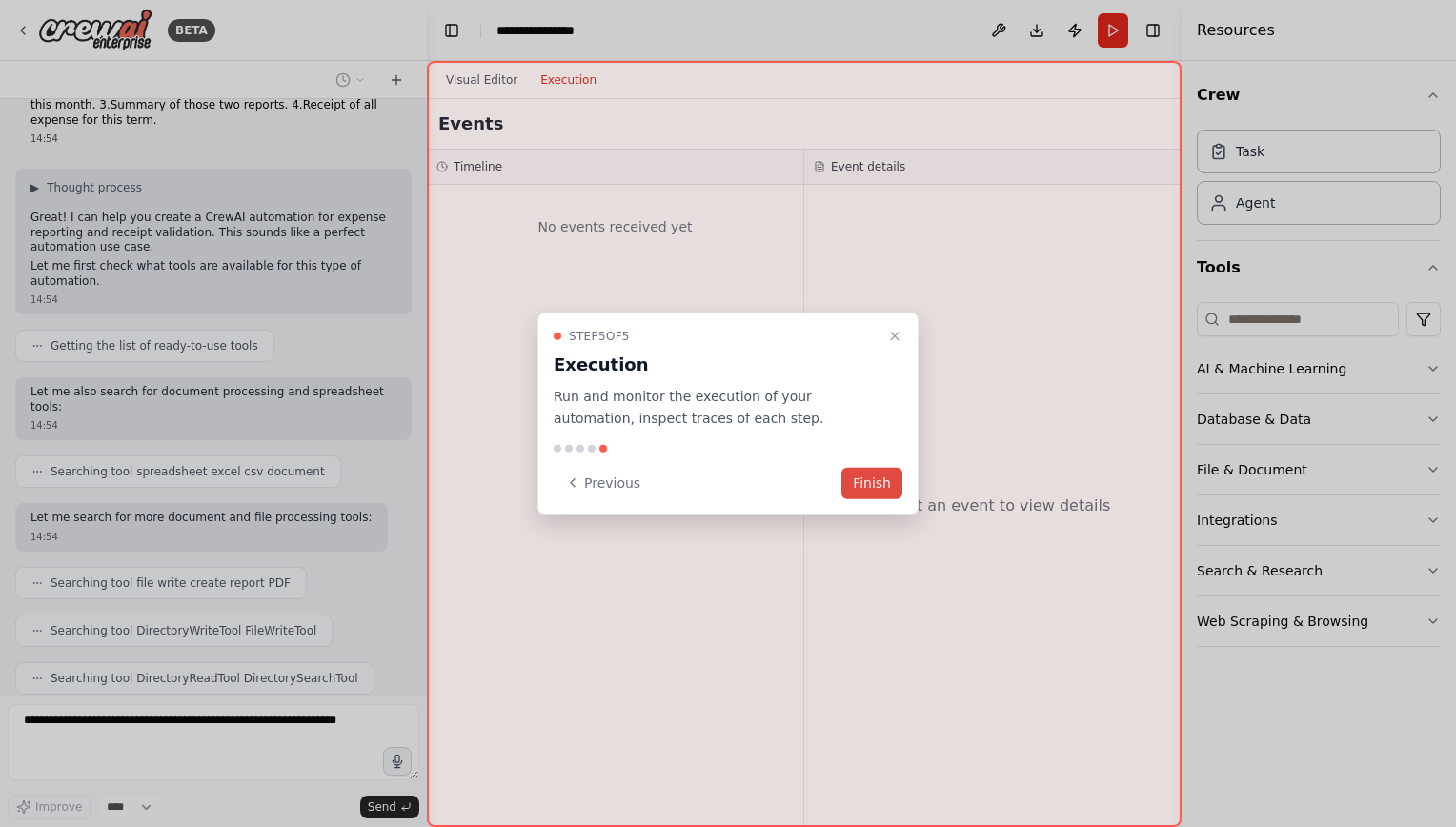
click at [869, 478] on button "Finish" at bounding box center [872, 482] width 61 height 31
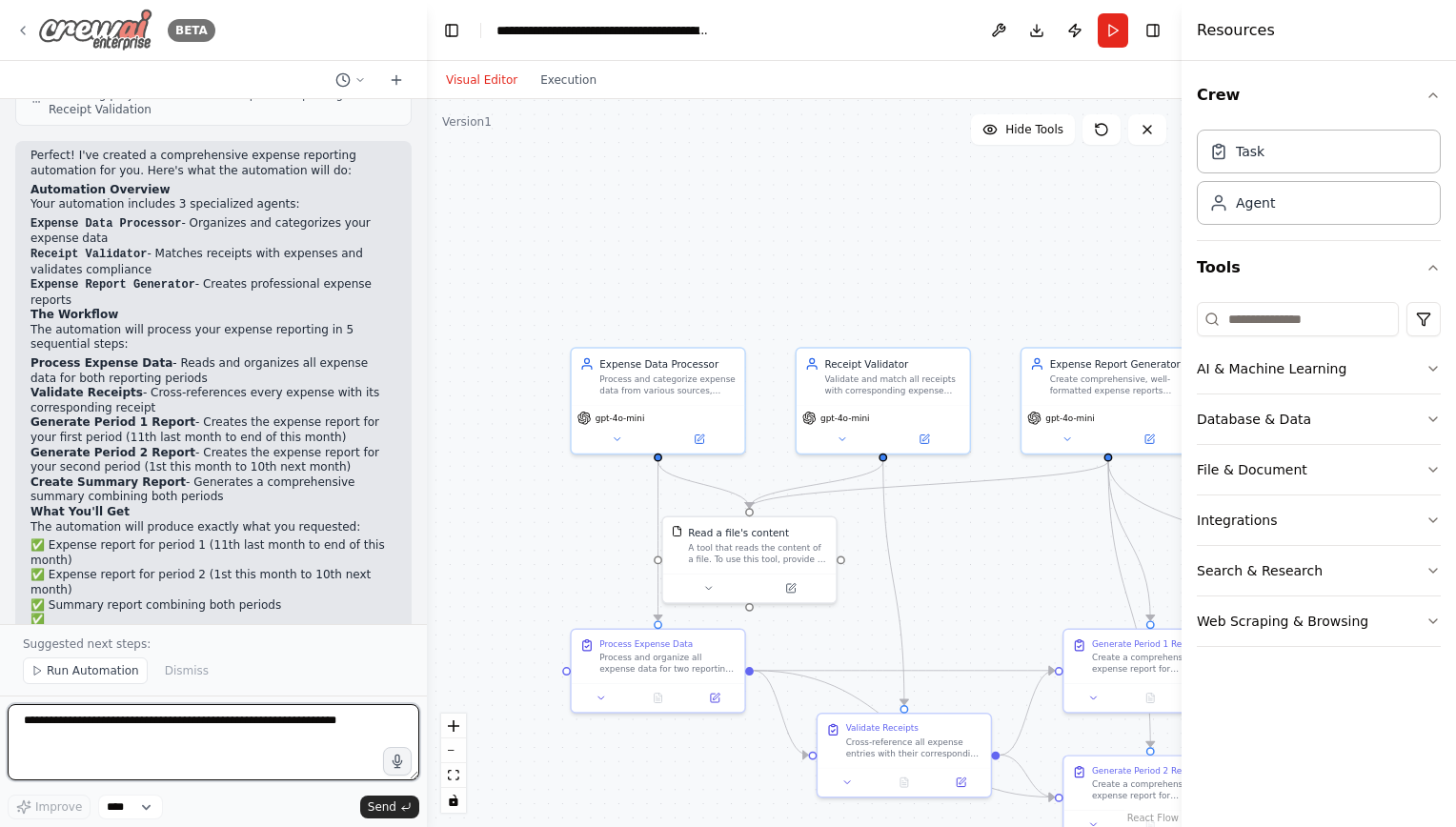
scroll to position [2494, 0]
